Goal: Transaction & Acquisition: Purchase product/service

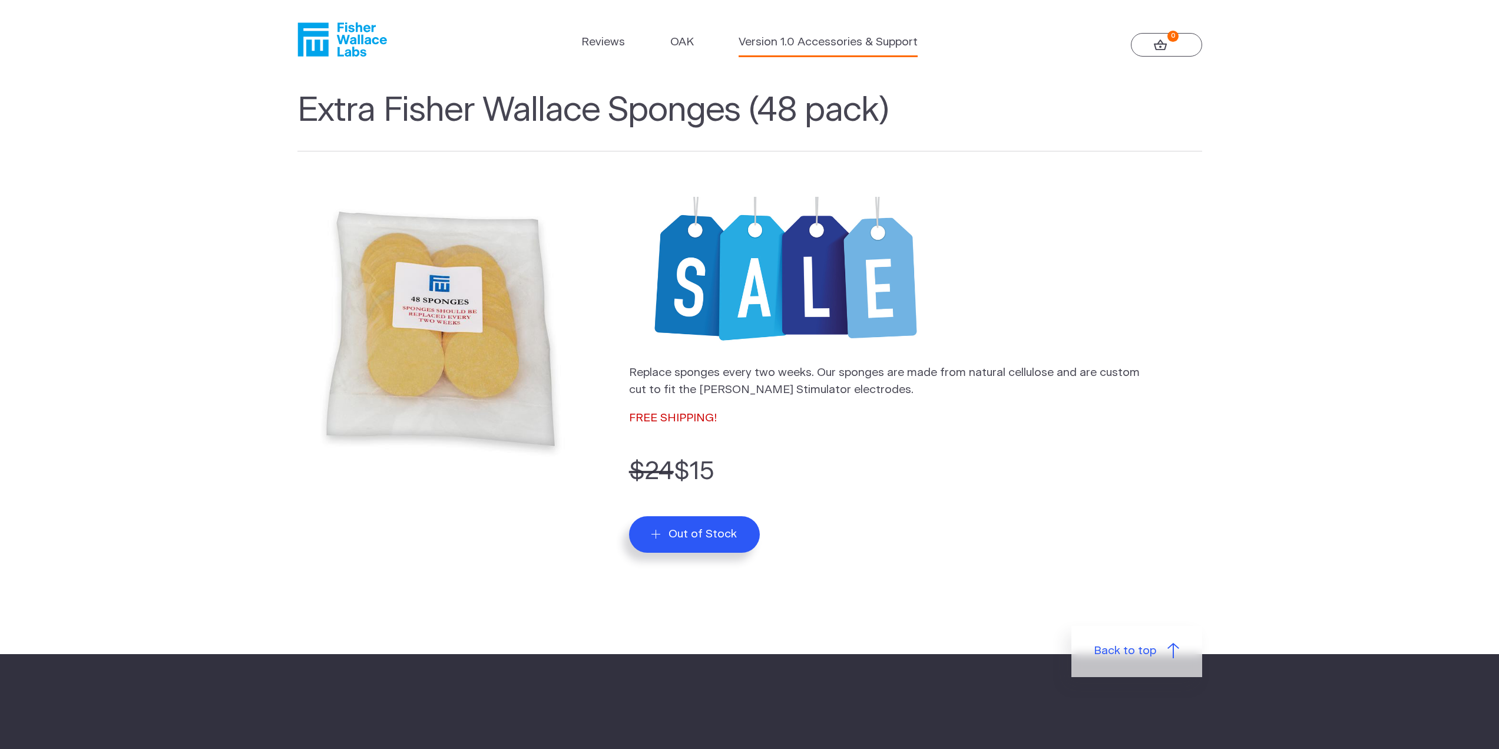
click at [800, 38] on link "Version 1.0 Accessories & Support" at bounding box center [828, 42] width 179 height 17
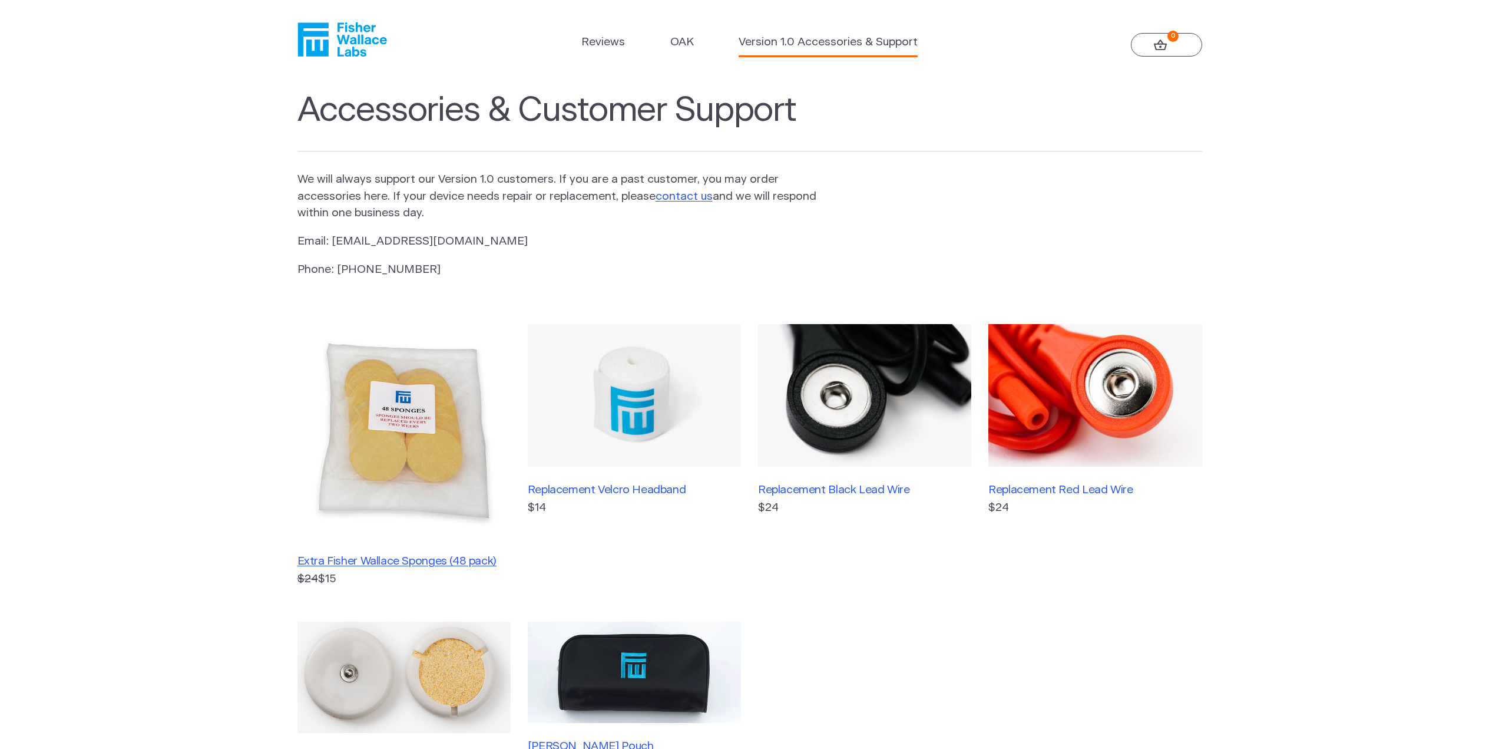
click at [409, 559] on h3 "Extra Fisher Wallace Sponges (48 pack)" at bounding box center [403, 561] width 213 height 14
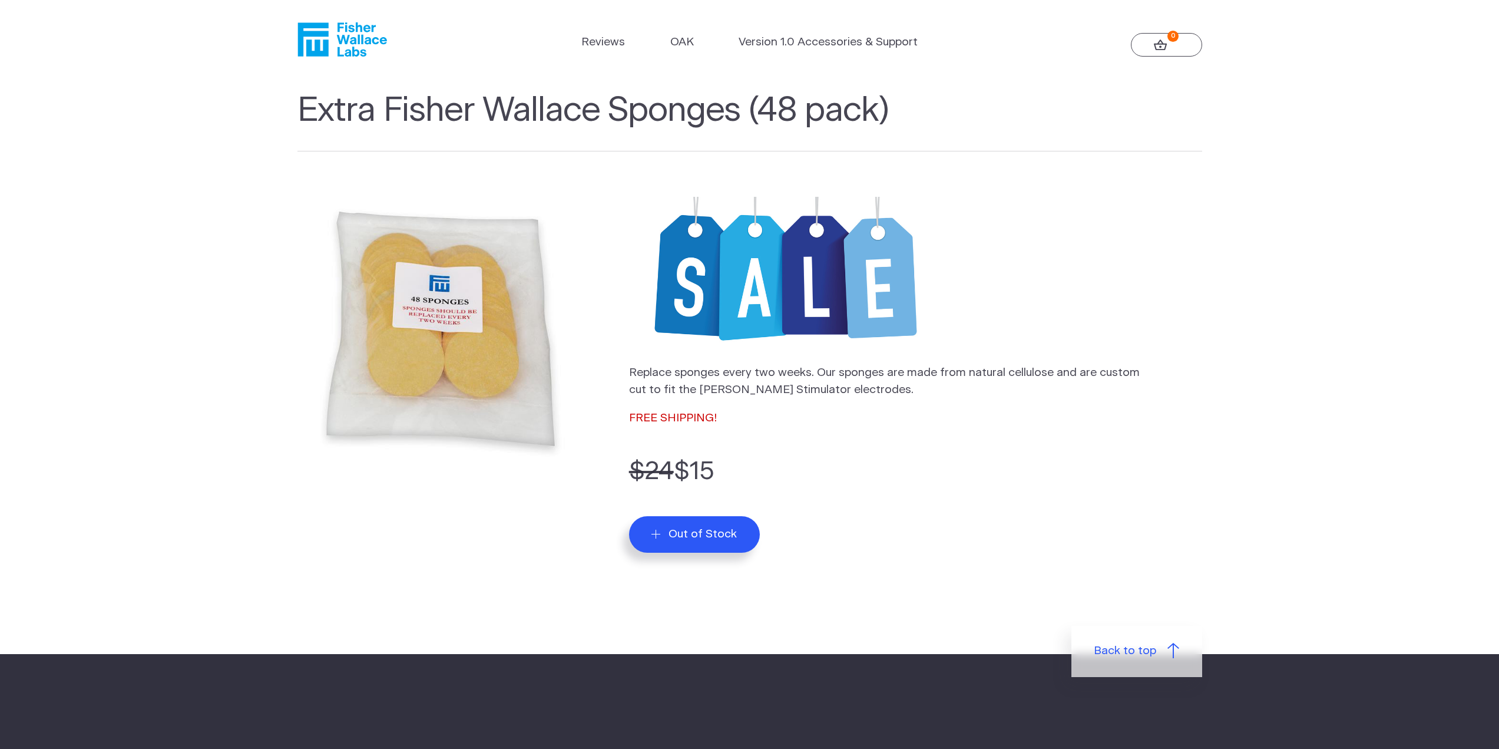
click at [512, 388] on img at bounding box center [440, 329] width 286 height 286
